Goal: Use online tool/utility: Utilize a website feature to perform a specific function

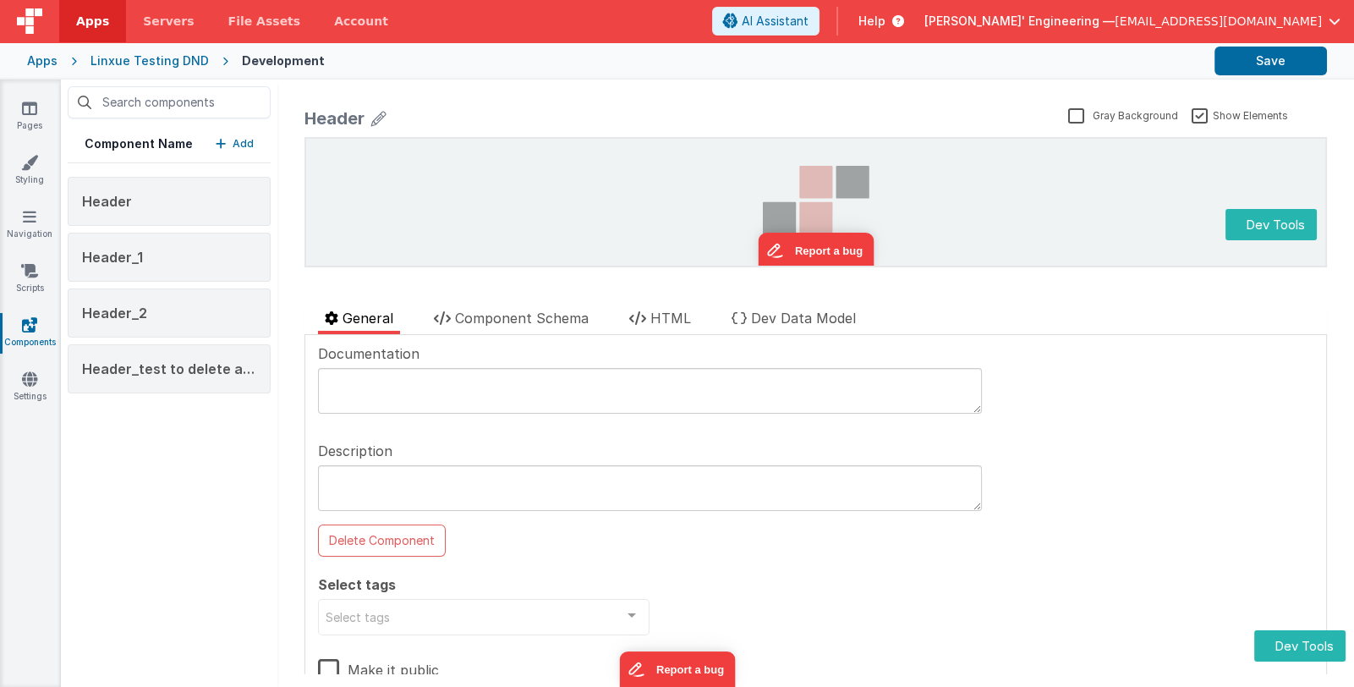
click at [233, 146] on p "Add" at bounding box center [243, 143] width 21 height 17
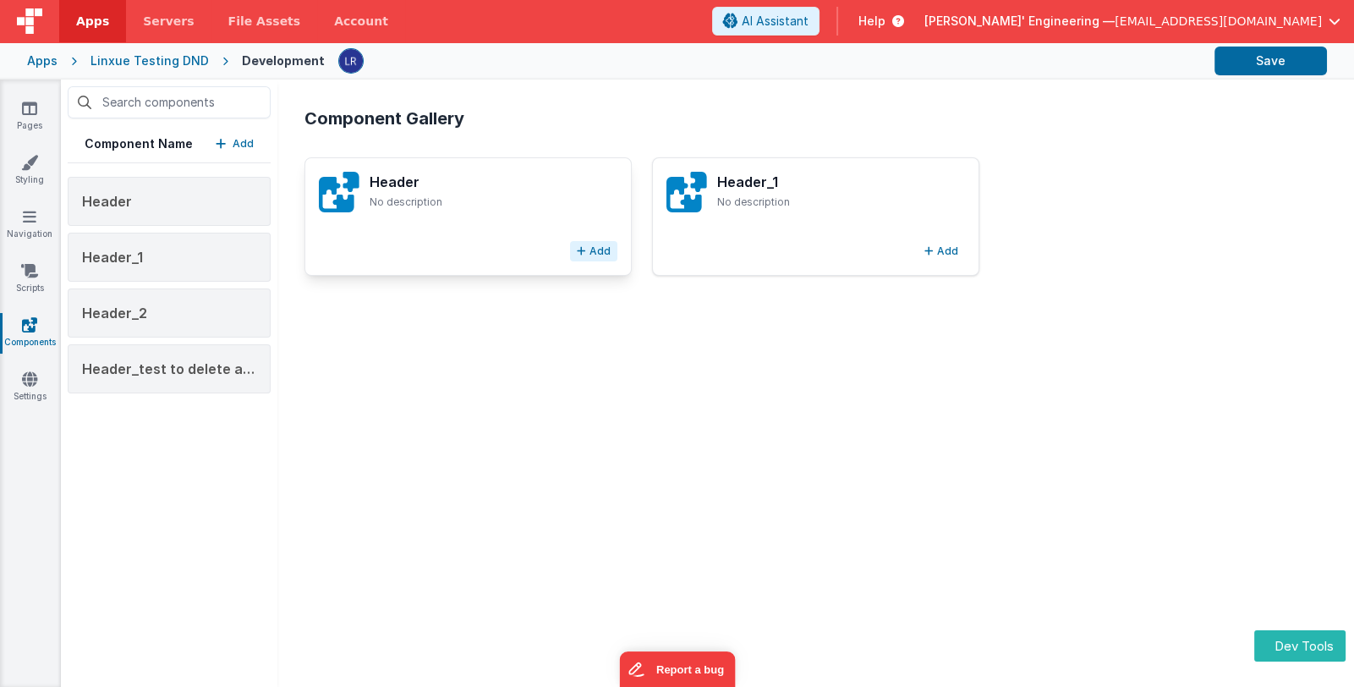
click at [587, 253] on button "Add" at bounding box center [593, 251] width 47 height 20
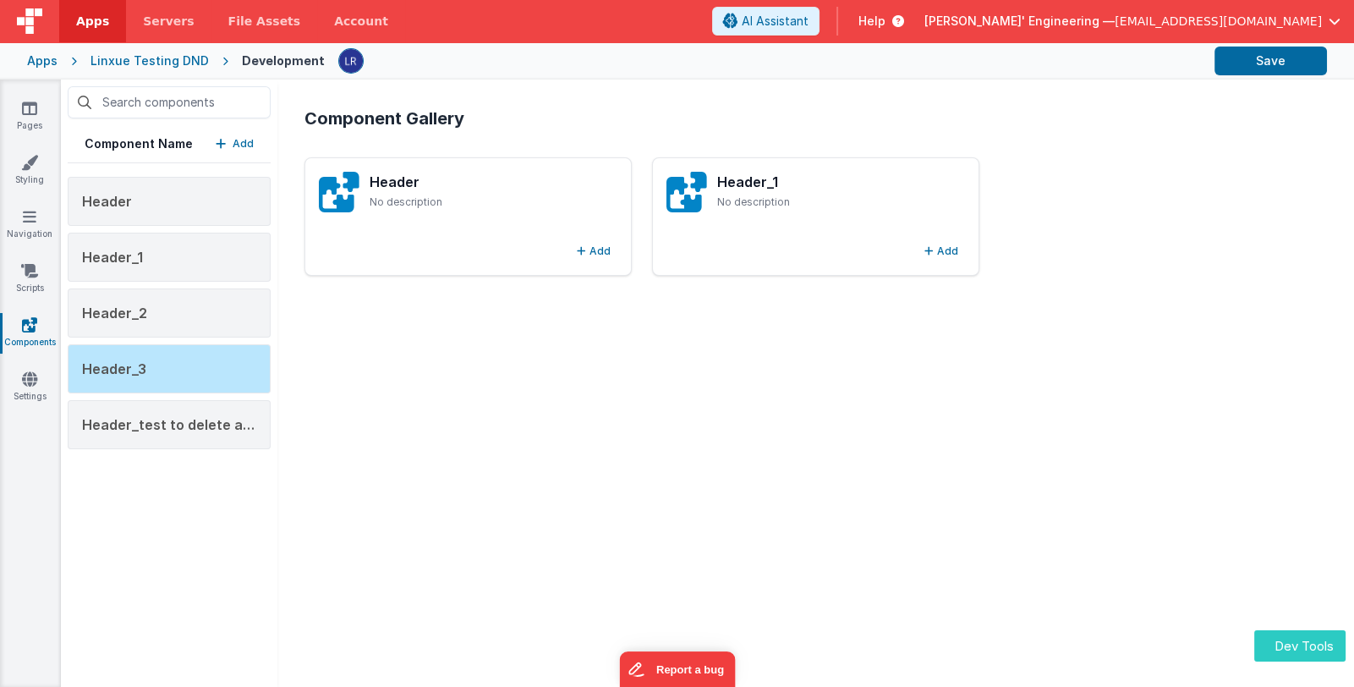
click at [1293, 649] on button "Dev Tools" at bounding box center [1299, 645] width 91 height 31
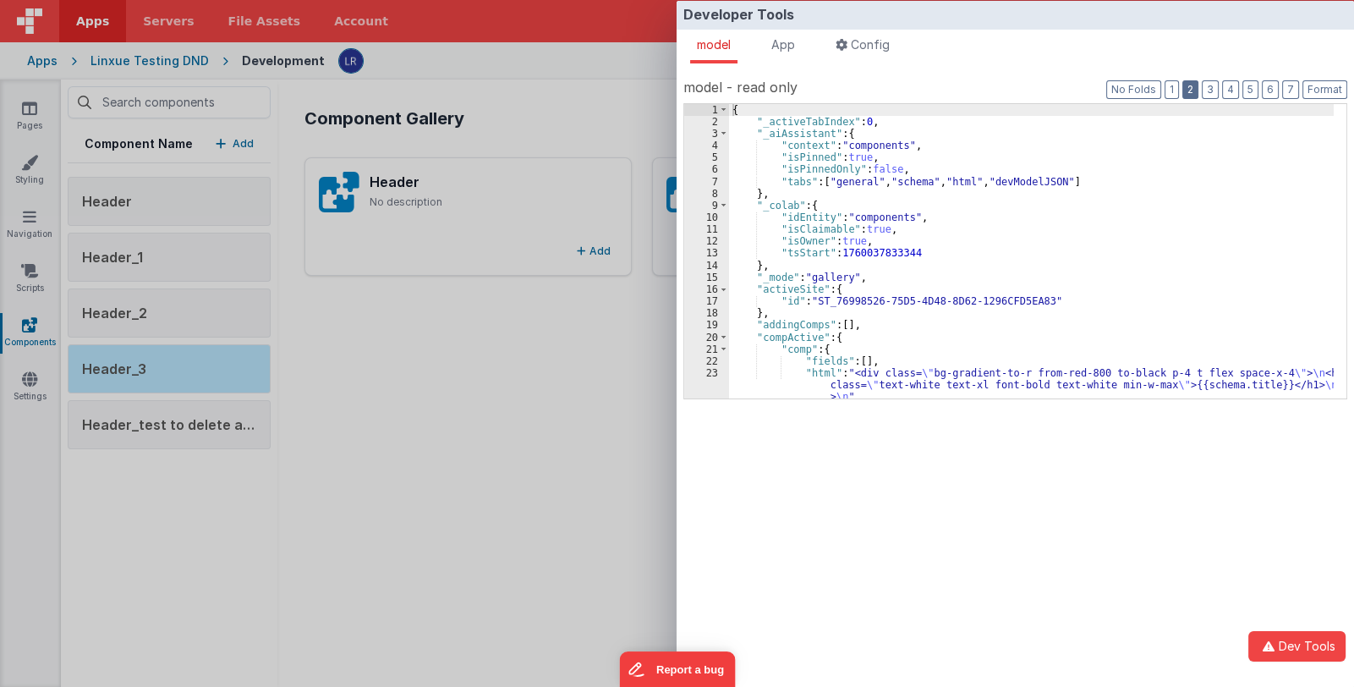
click at [1188, 83] on button "2" at bounding box center [1190, 89] width 16 height 19
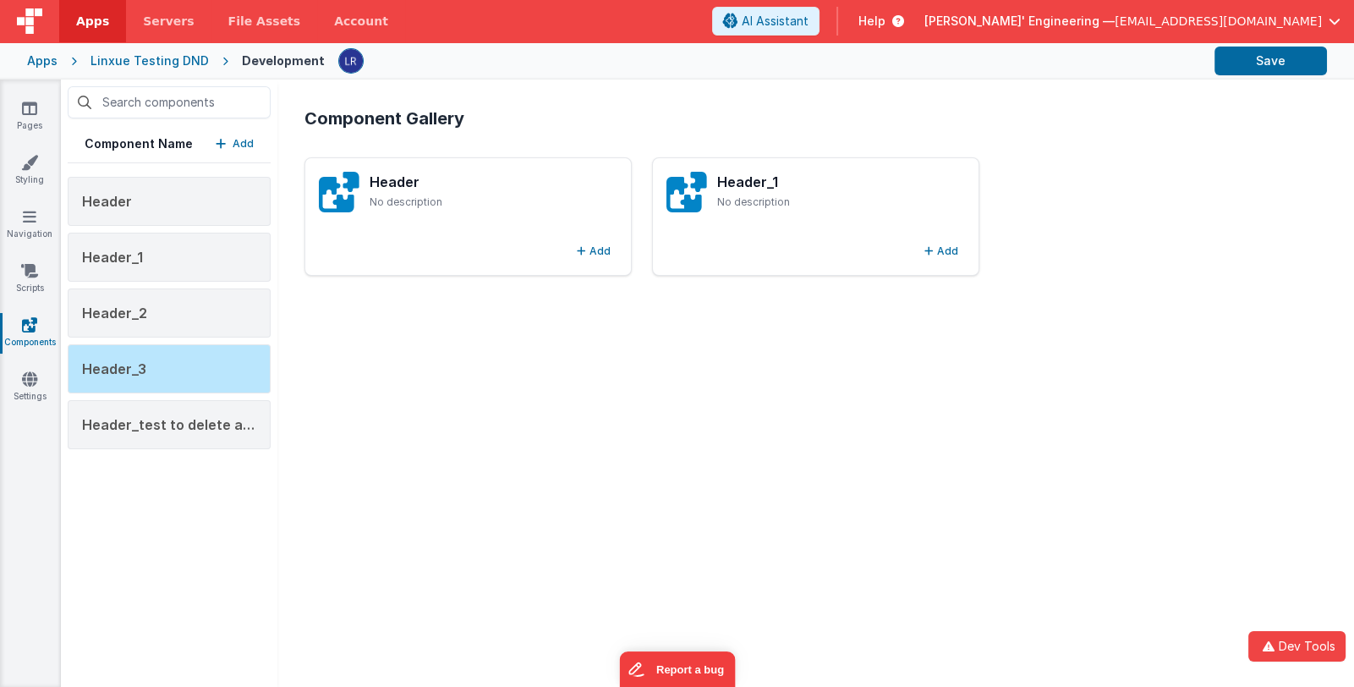
click at [528, 366] on div "Developer Tools model App Params Log (1) Misc Windows Config model - read only …" at bounding box center [677, 343] width 1354 height 687
drag, startPoint x: 582, startPoint y: 249, endPoint x: 623, endPoint y: 248, distance: 41.4
click at [583, 248] on button "Add" at bounding box center [593, 251] width 47 height 20
click at [924, 247] on button "Add" at bounding box center [940, 251] width 47 height 20
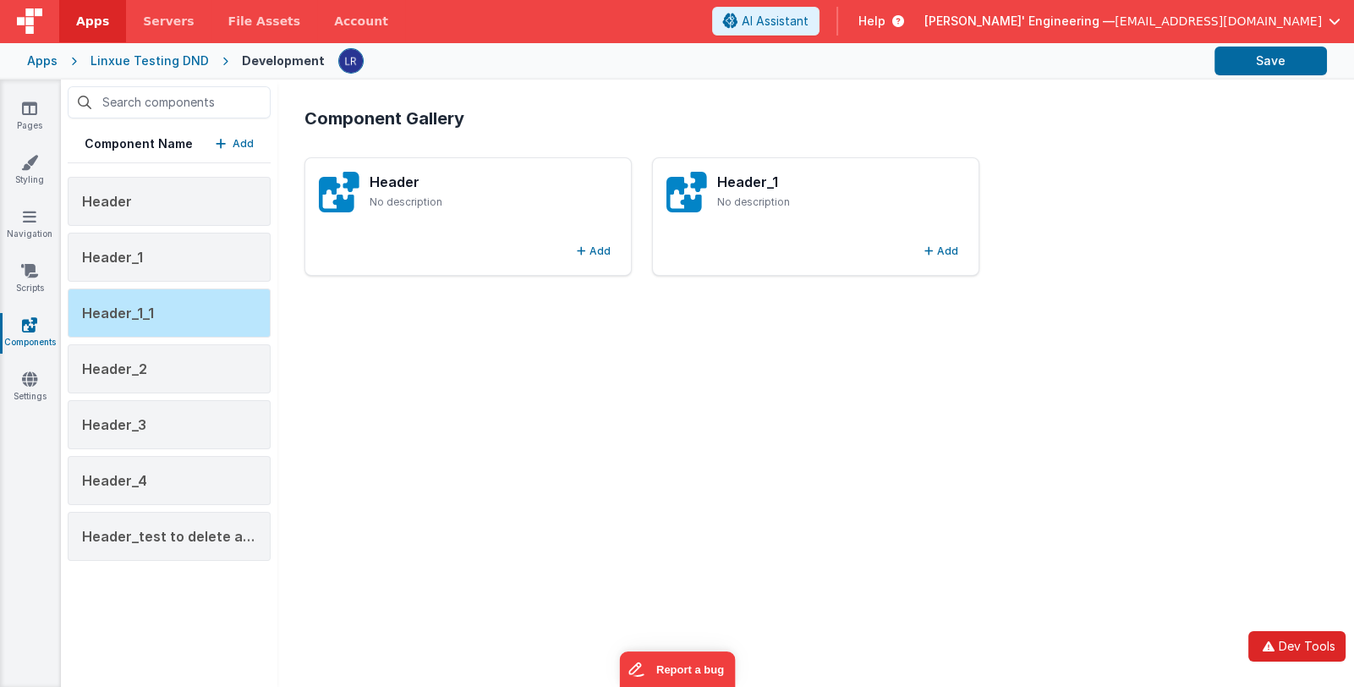
click at [1286, 641] on button "Dev Tools" at bounding box center [1296, 646] width 97 height 30
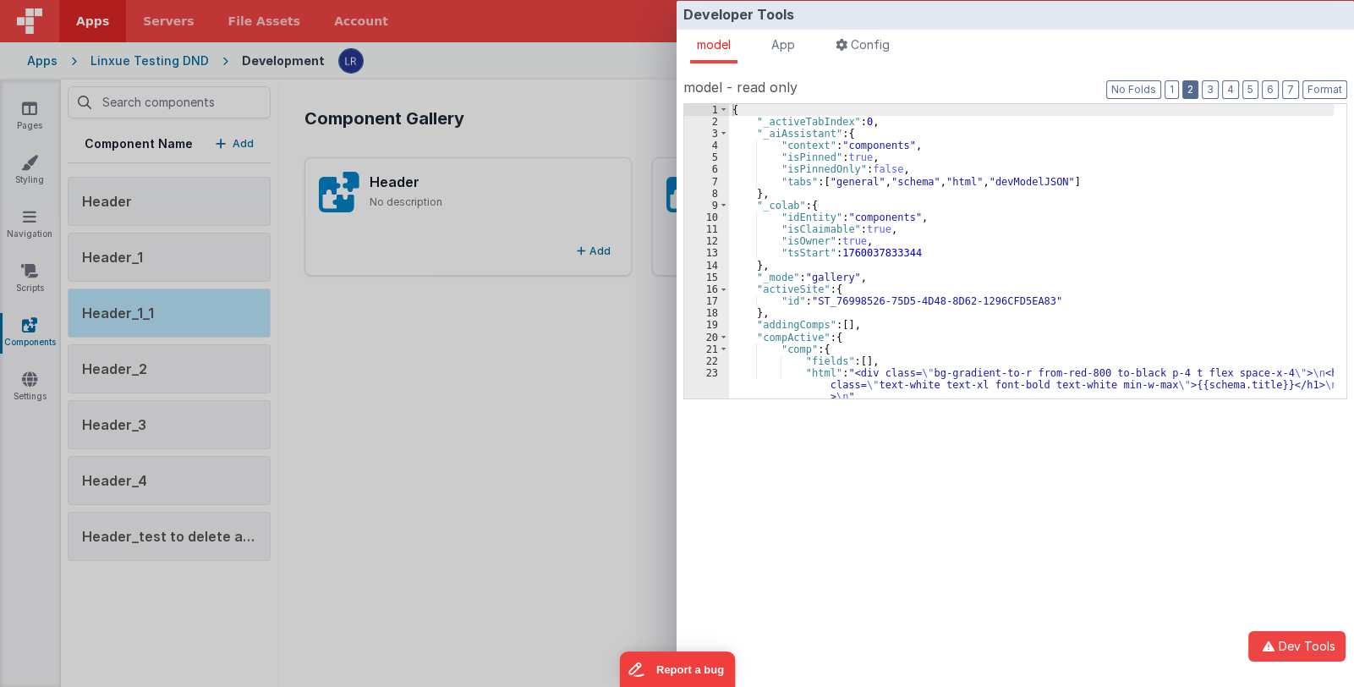
click at [1190, 89] on button "2" at bounding box center [1190, 89] width 16 height 19
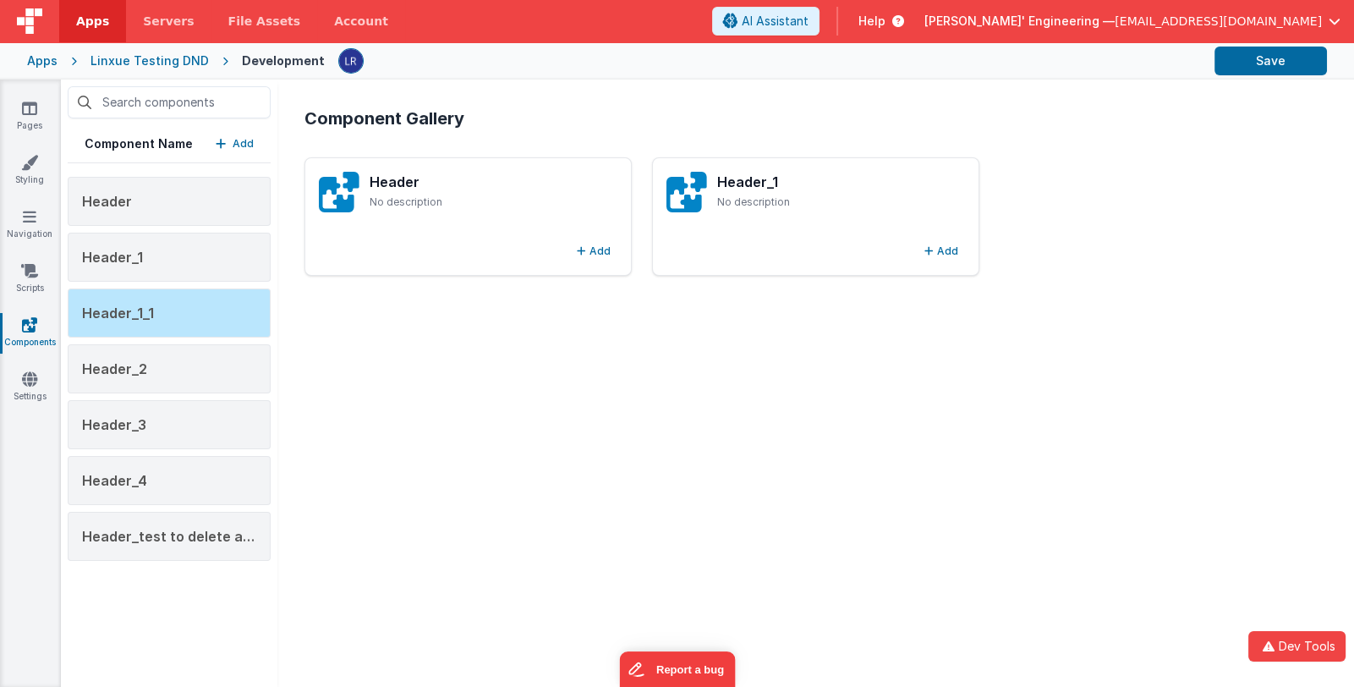
click at [555, 370] on div "Developer Tools model App Params Log (2) Misc Windows Config model - read only …" at bounding box center [677, 343] width 1354 height 687
click at [717, 209] on p "No description" at bounding box center [841, 202] width 248 height 14
